Goal: Information Seeking & Learning: Learn about a topic

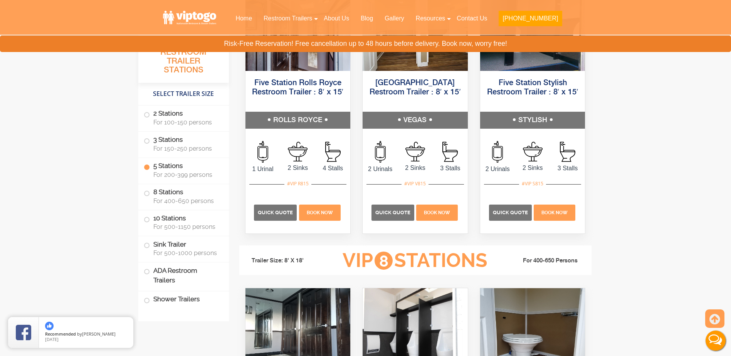
scroll to position [1425, 0]
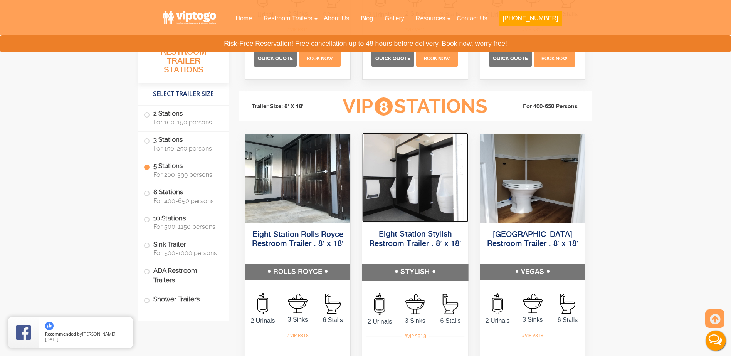
click at [401, 186] on img at bounding box center [415, 177] width 106 height 89
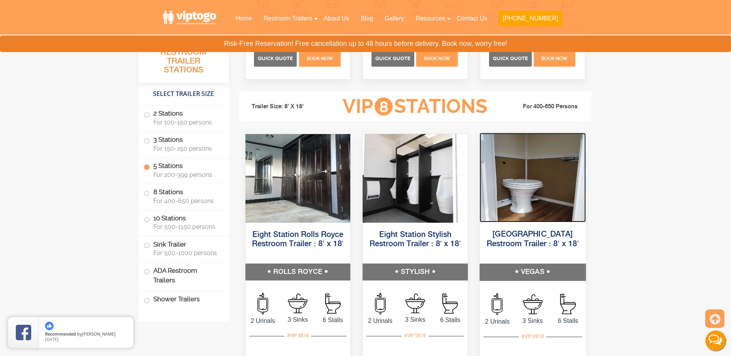
click at [522, 197] on img at bounding box center [532, 177] width 106 height 89
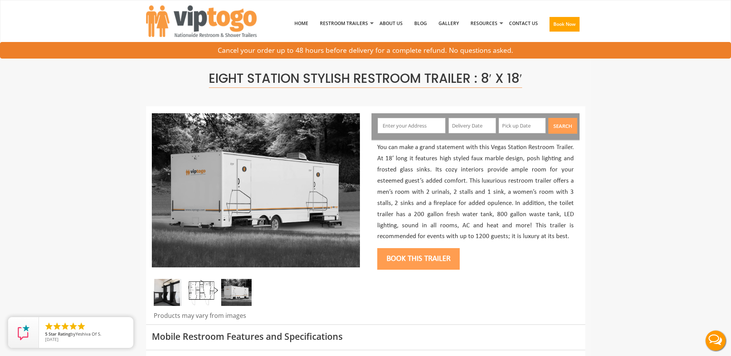
click at [196, 292] on img at bounding box center [202, 292] width 30 height 27
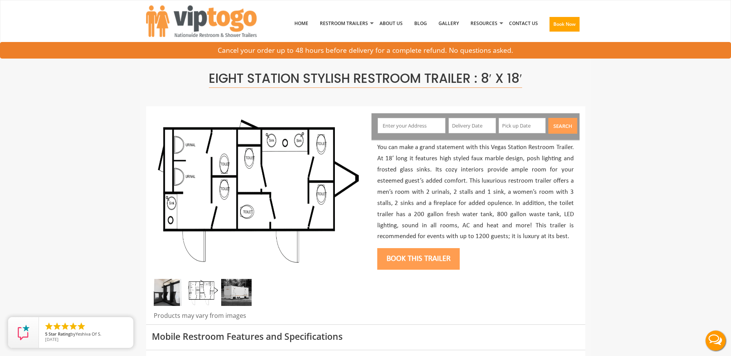
click at [233, 289] on img at bounding box center [236, 292] width 30 height 27
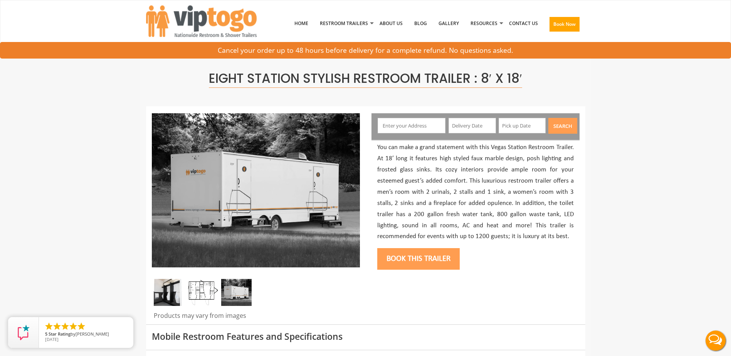
click at [248, 295] on img at bounding box center [236, 292] width 30 height 27
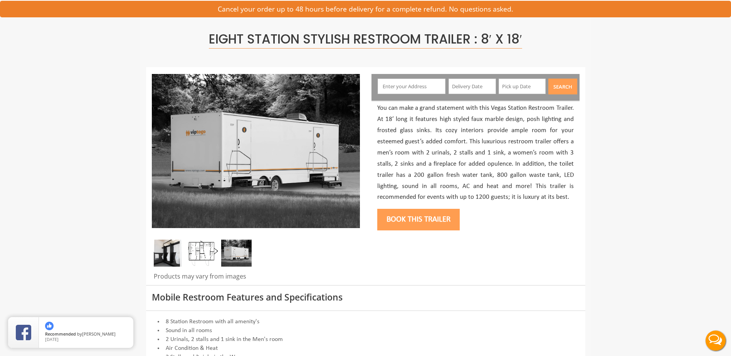
scroll to position [39, 0]
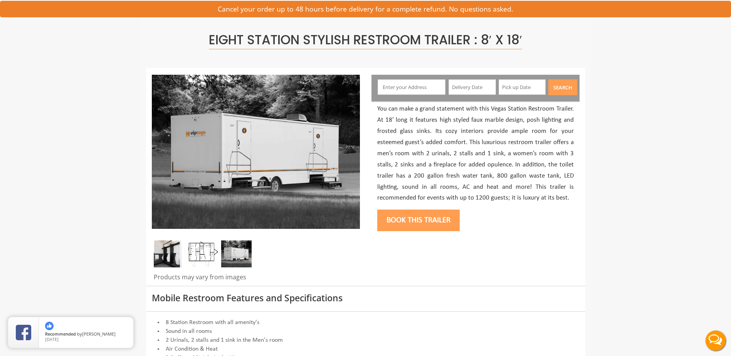
drag, startPoint x: 228, startPoint y: 257, endPoint x: 179, endPoint y: 255, distance: 49.0
click at [227, 257] on img at bounding box center [236, 253] width 30 height 27
click at [171, 252] on img at bounding box center [169, 253] width 30 height 27
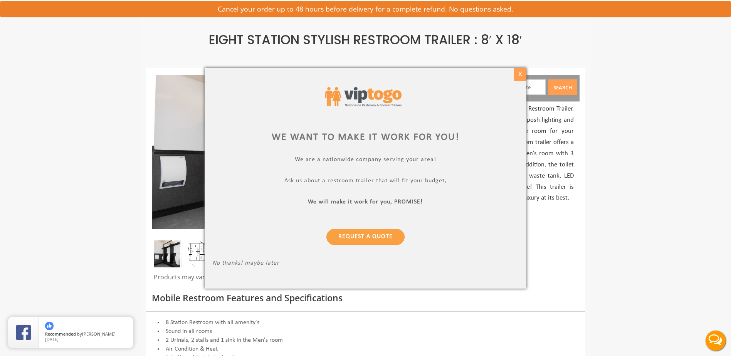
click at [519, 72] on div "X" at bounding box center [520, 74] width 12 height 13
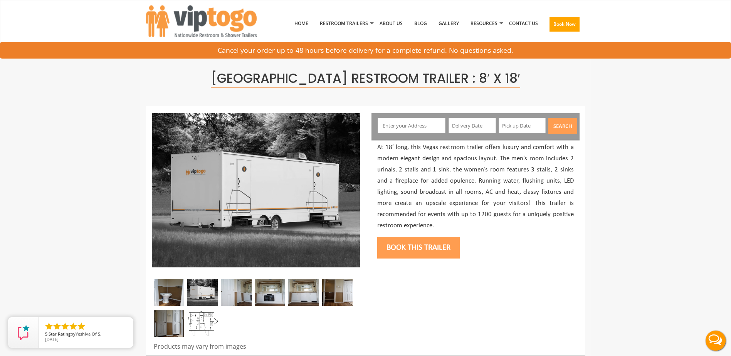
click at [170, 294] on img at bounding box center [169, 292] width 30 height 27
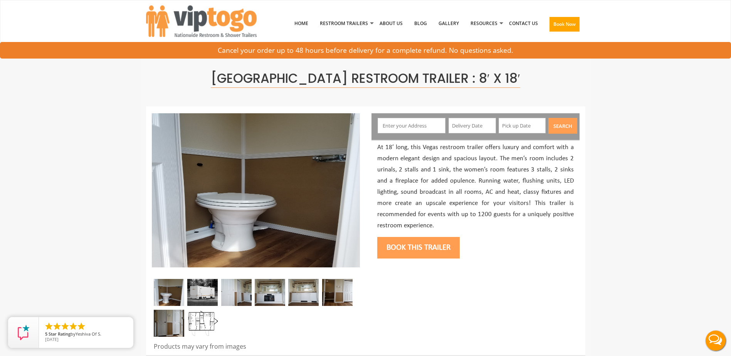
click at [201, 295] on img at bounding box center [202, 292] width 30 height 27
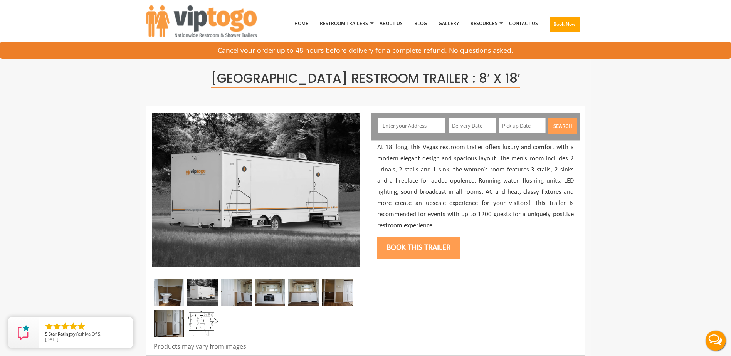
click at [234, 290] on img at bounding box center [236, 292] width 30 height 27
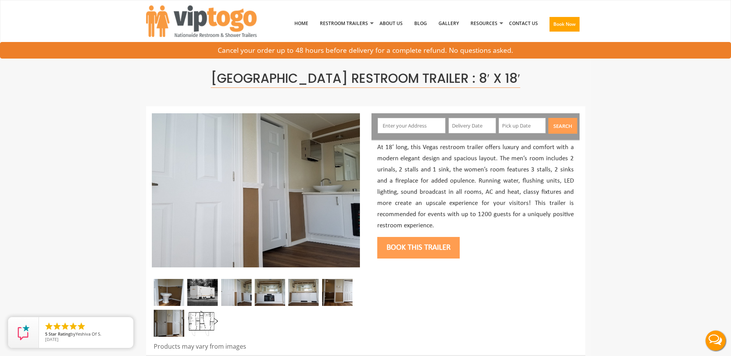
click at [267, 294] on img at bounding box center [270, 292] width 30 height 27
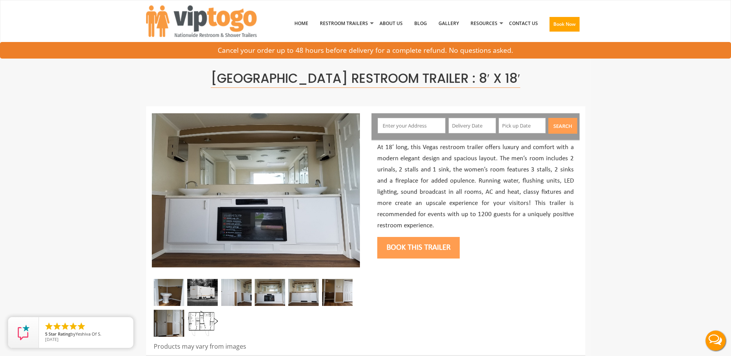
click at [310, 292] on img at bounding box center [303, 292] width 30 height 27
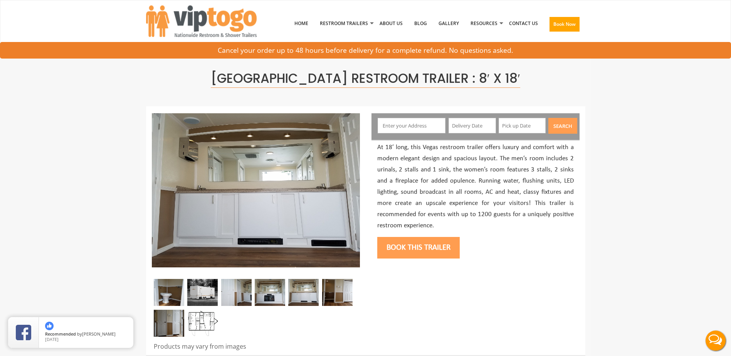
click at [338, 291] on img at bounding box center [337, 292] width 30 height 27
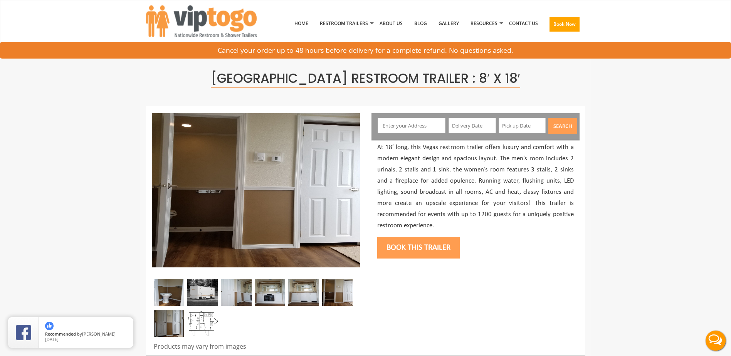
click at [163, 319] on img at bounding box center [169, 323] width 30 height 27
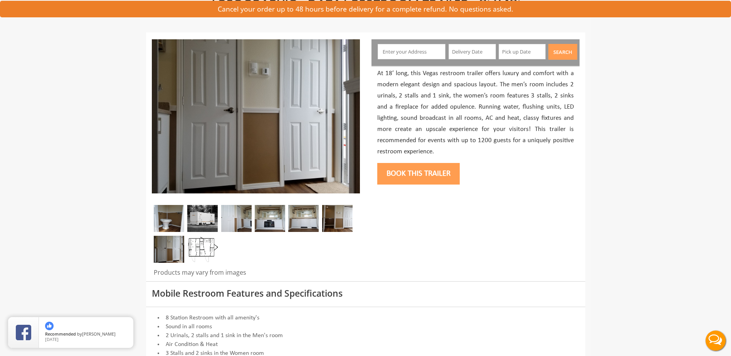
scroll to position [77, 0]
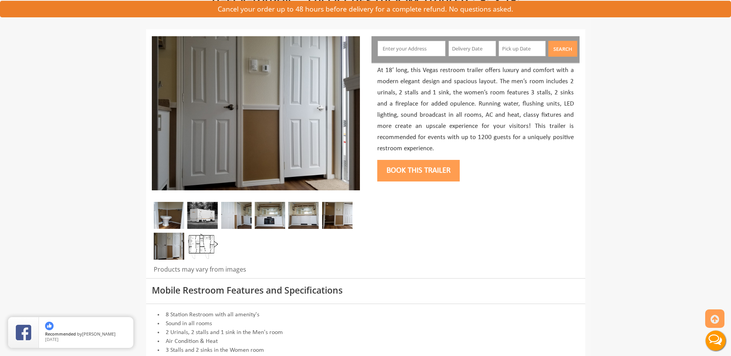
click at [197, 243] on img at bounding box center [202, 246] width 30 height 27
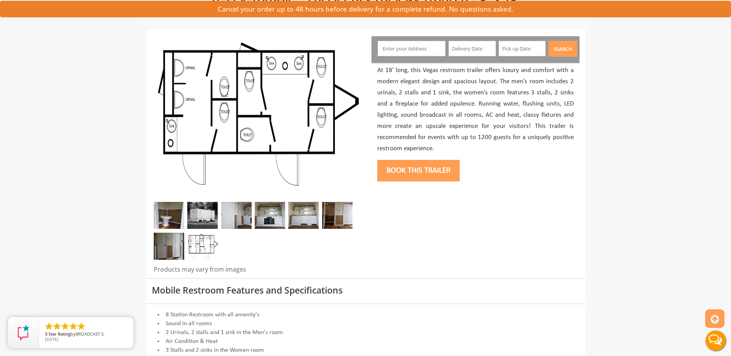
click at [161, 214] on img at bounding box center [169, 215] width 30 height 27
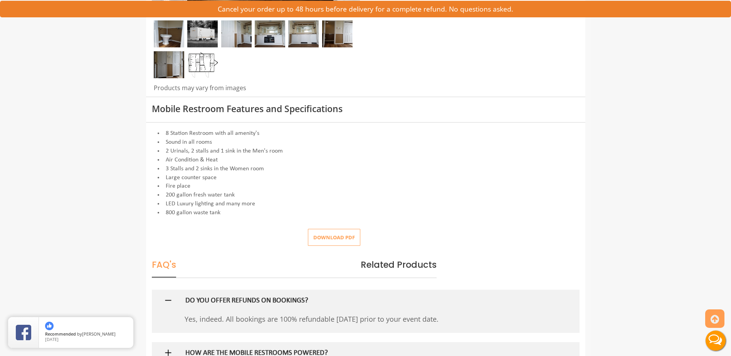
scroll to position [270, 0]
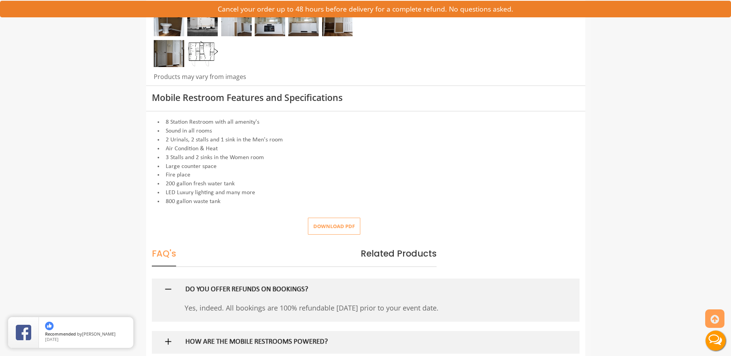
click at [330, 229] on button "Download pdf" at bounding box center [334, 226] width 52 height 17
